Goal: Task Accomplishment & Management: Manage account settings

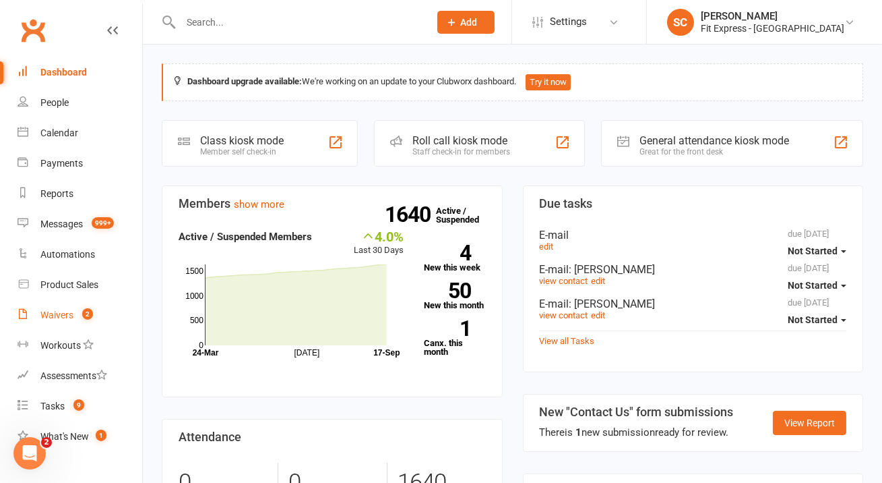
click at [55, 315] on div "Waivers" at bounding box center [56, 314] width 33 height 11
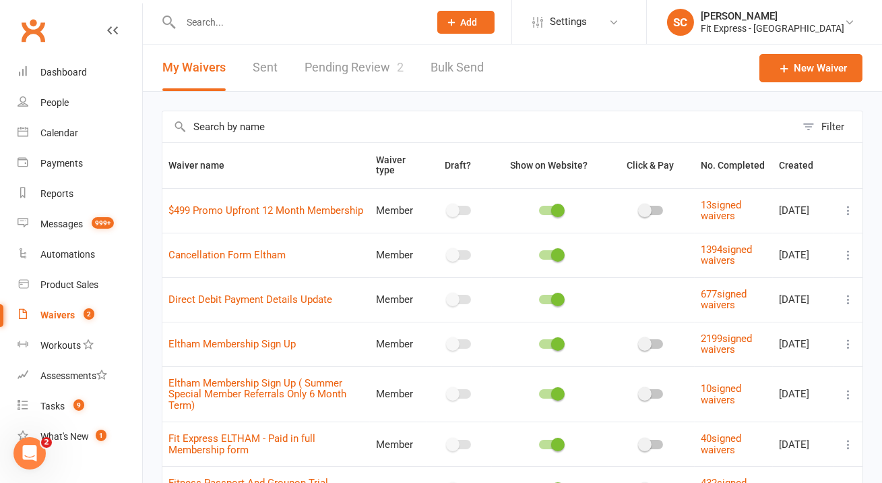
click at [351, 69] on link "Pending Review 2" at bounding box center [354, 67] width 99 height 47
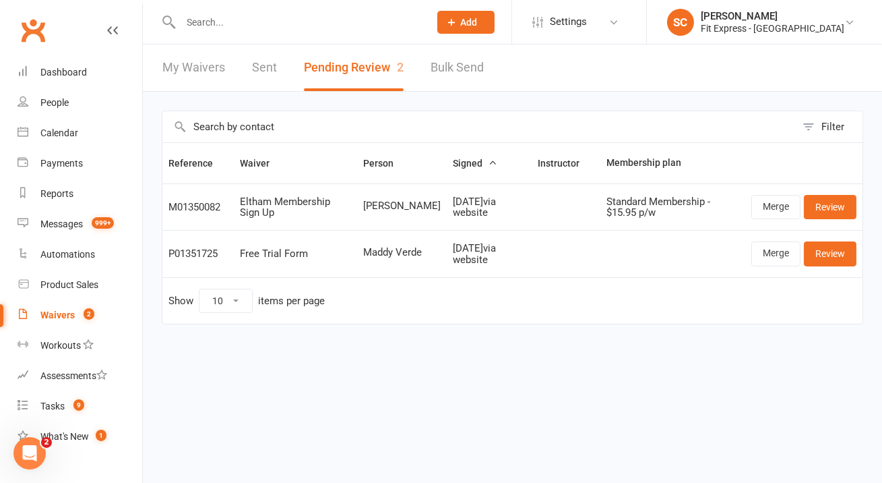
click at [280, 22] on input "text" at bounding box center [298, 22] width 243 height 19
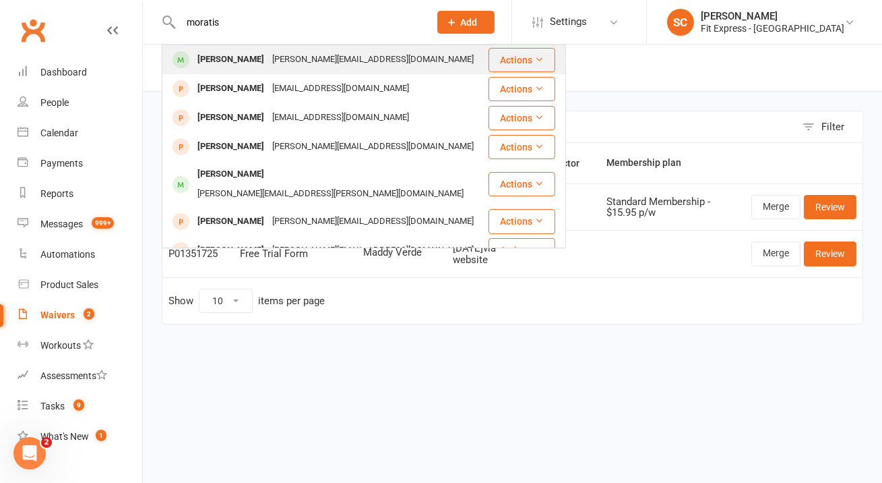
type input "moratis"
click at [284, 61] on div "[PERSON_NAME][EMAIL_ADDRESS][DOMAIN_NAME]" at bounding box center [373, 60] width 210 height 20
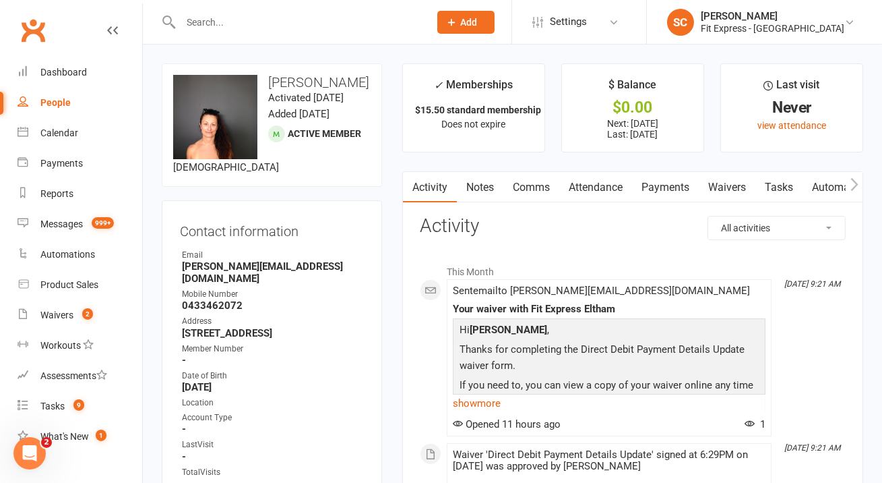
click at [727, 187] on link "Waivers" at bounding box center [727, 187] width 57 height 31
